Goal: Information Seeking & Learning: Learn about a topic

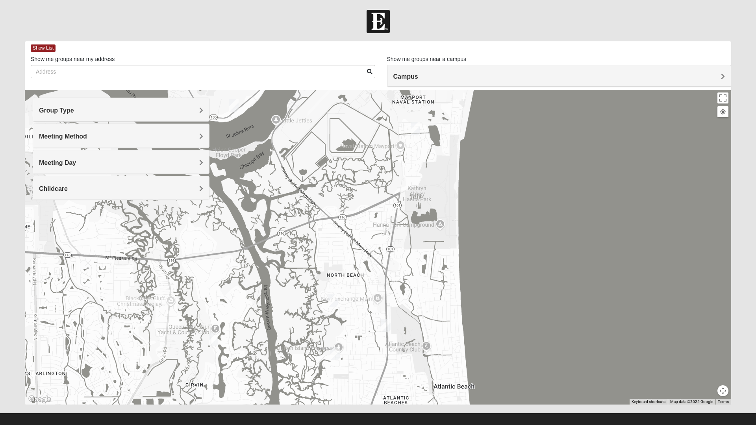
click at [335, 352] on img "Womens Gatch 32233" at bounding box center [335, 353] width 16 height 19
click at [285, 332] on span "Learn More" at bounding box center [285, 336] width 33 height 8
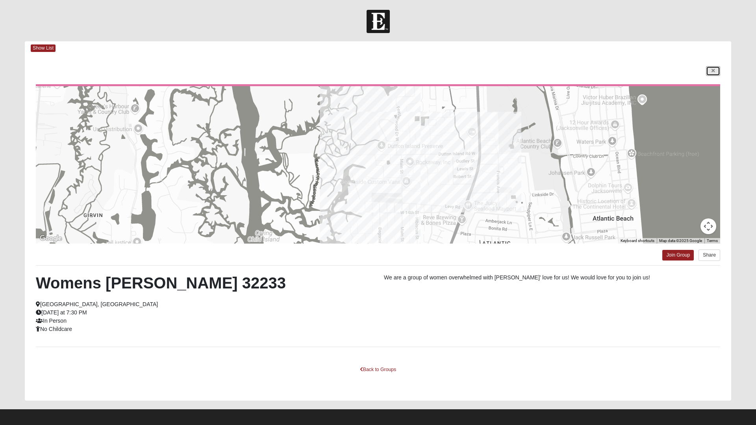
click at [714, 73] on icon at bounding box center [713, 71] width 3 height 5
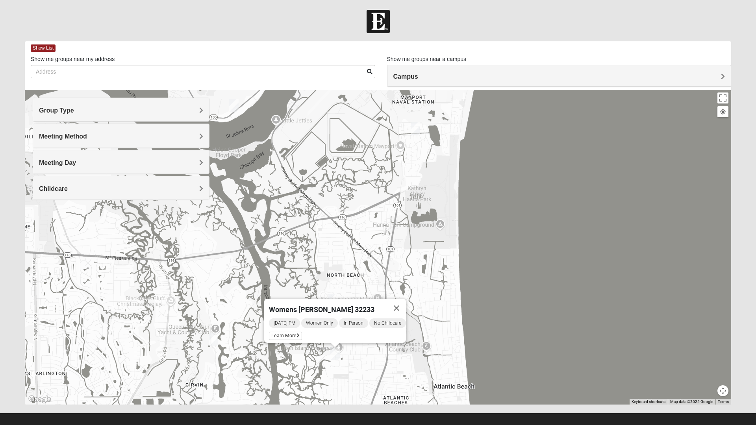
click at [315, 380] on div "Womens [PERSON_NAME] 32233 [DATE] PM Women Only In Person No Childcare Learn Mo…" at bounding box center [378, 247] width 706 height 315
click at [406, 305] on button "Close" at bounding box center [396, 308] width 19 height 19
click at [337, 302] on img "1825 Mixed Curry 32233" at bounding box center [333, 300] width 16 height 19
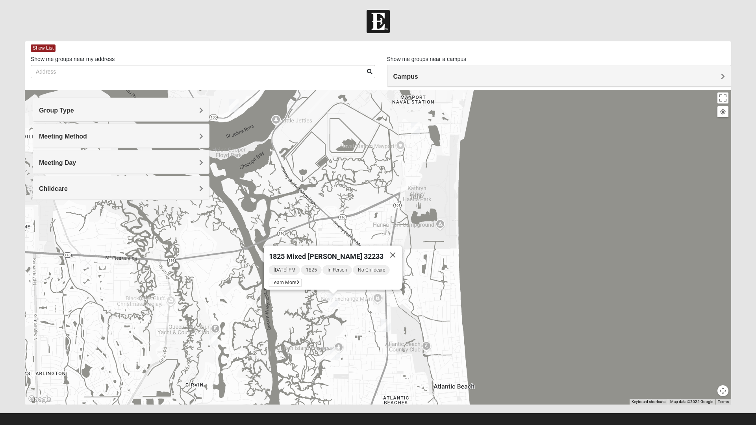
click at [398, 253] on button "Close" at bounding box center [393, 255] width 19 height 19
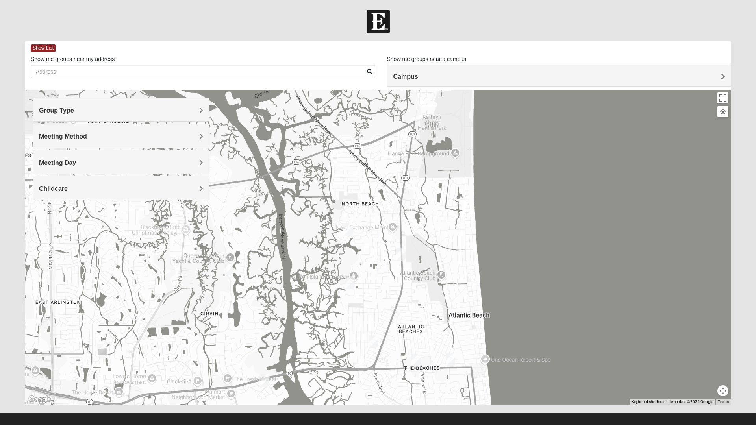
click at [416, 361] on img "Womens Foran 32233" at bounding box center [416, 360] width 16 height 19
click at [487, 313] on button "Close" at bounding box center [477, 315] width 19 height 19
